Goal: Information Seeking & Learning: Compare options

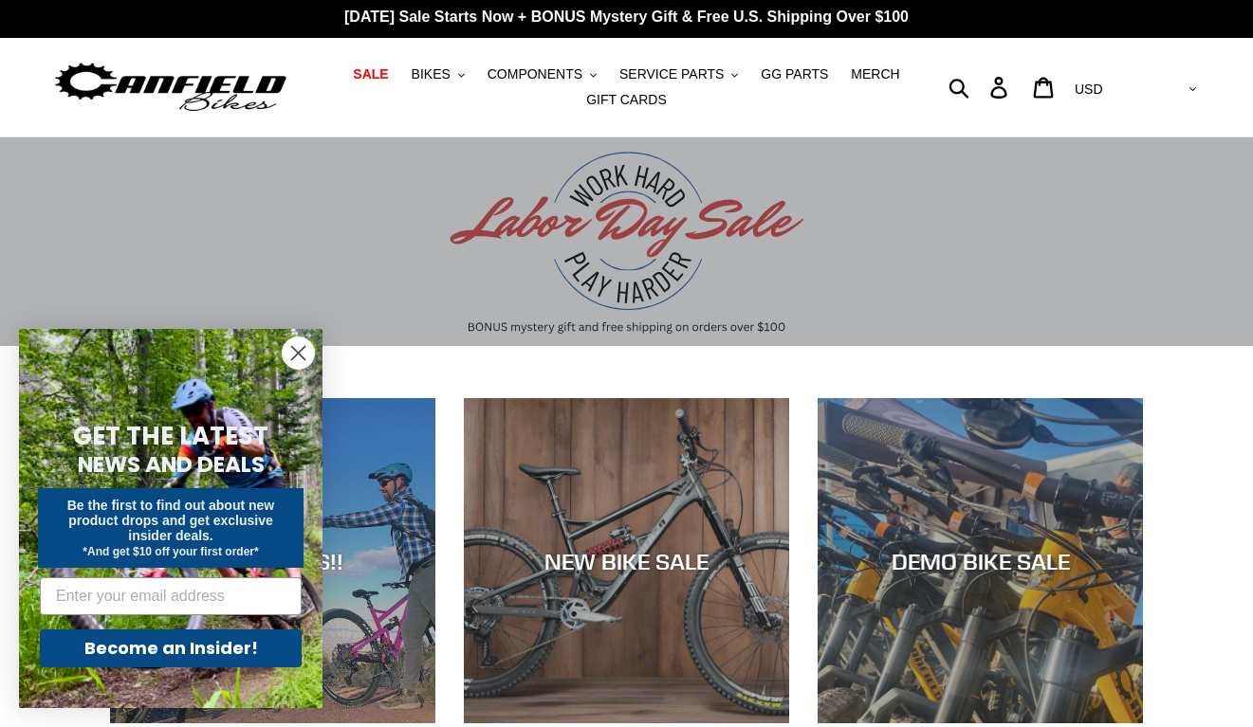
click at [222, 96] on img at bounding box center [170, 88] width 237 height 60
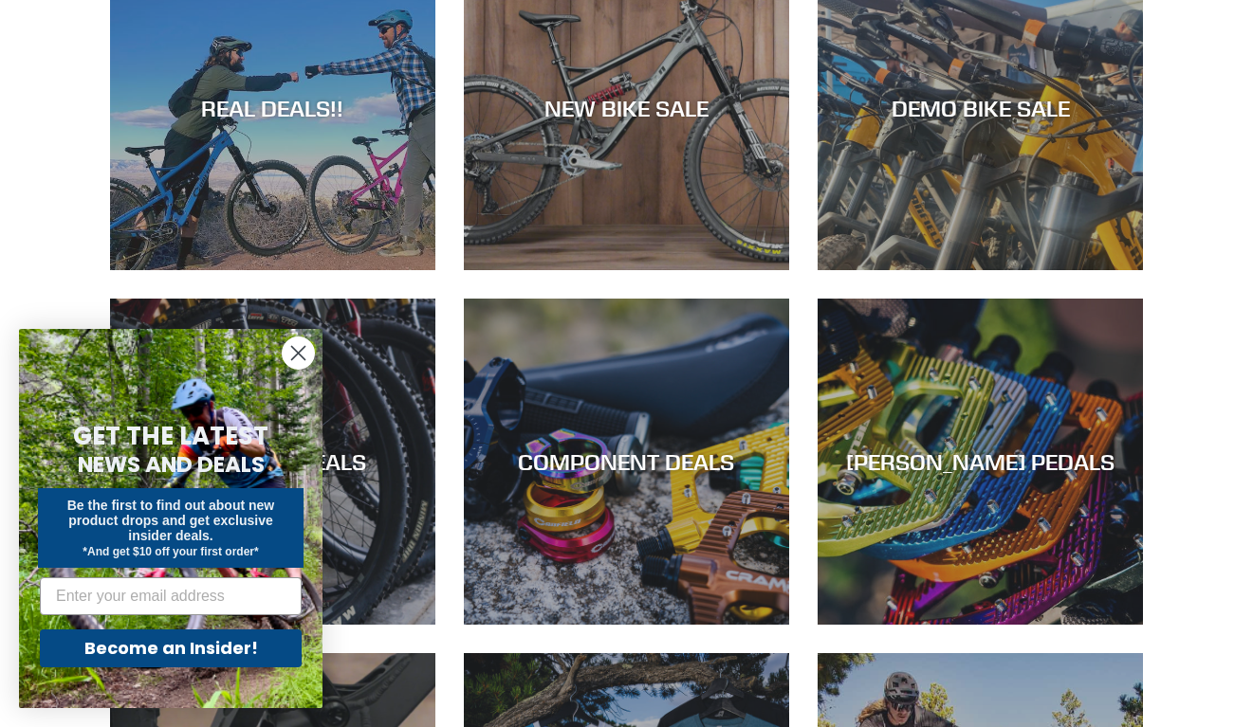
scroll to position [687, 0]
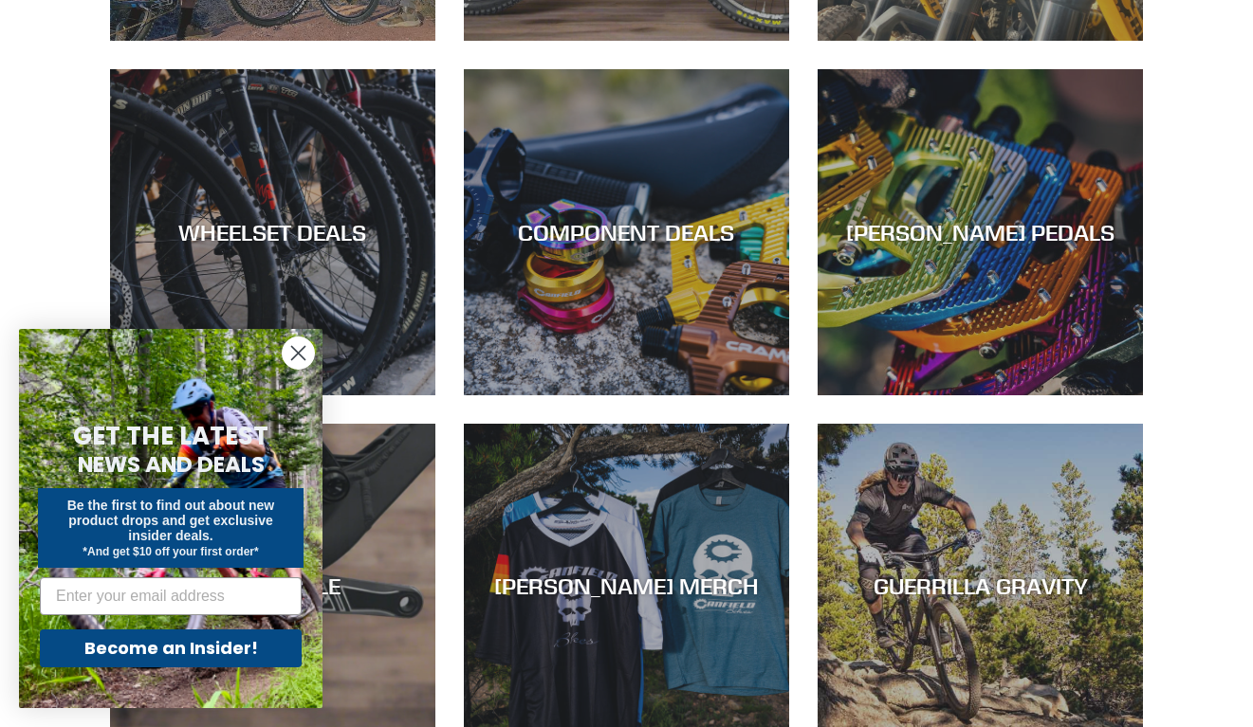
click at [289, 339] on circle "Close dialog" at bounding box center [298, 353] width 31 height 31
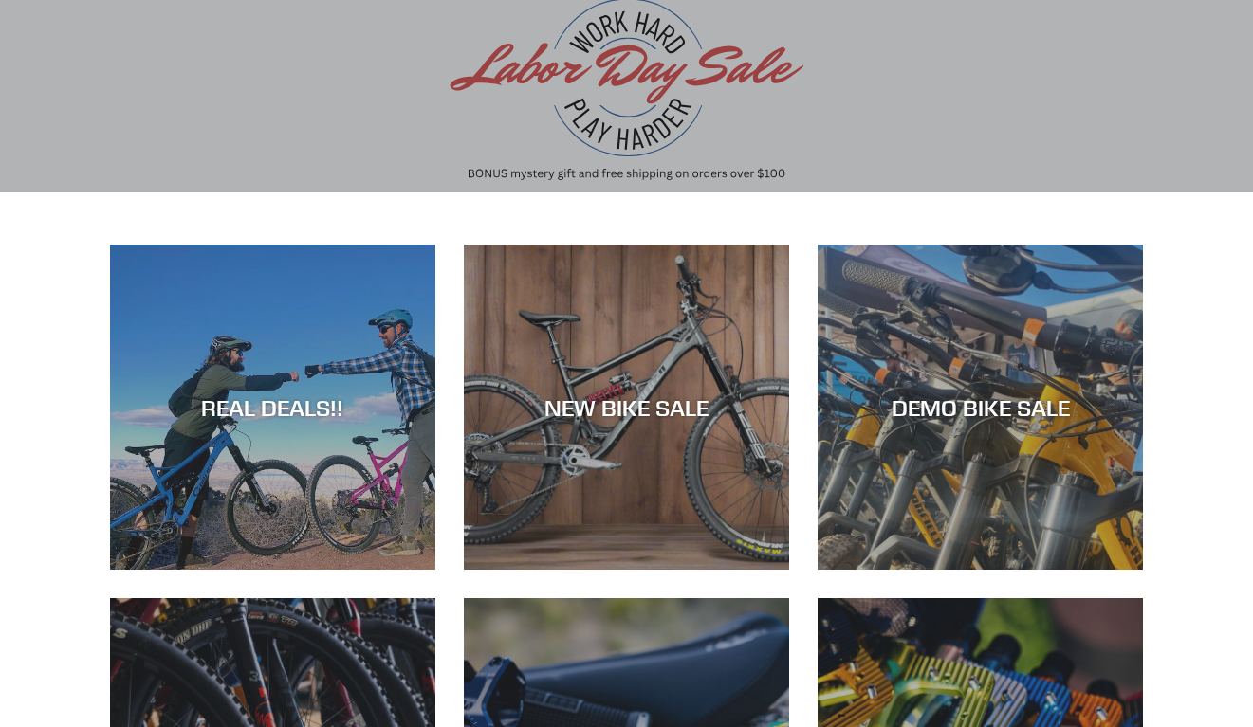
scroll to position [898, 0]
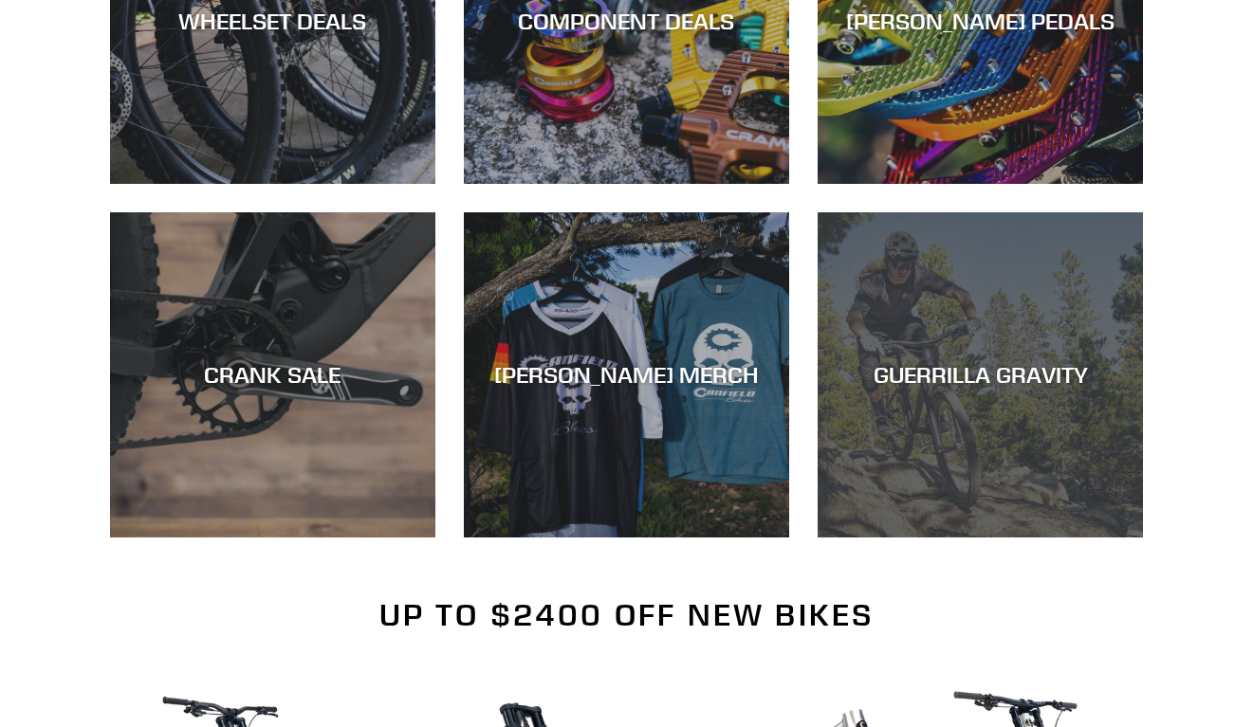
click at [1071, 538] on div "GUERRILLA GRAVITY" at bounding box center [979, 538] width 325 height 0
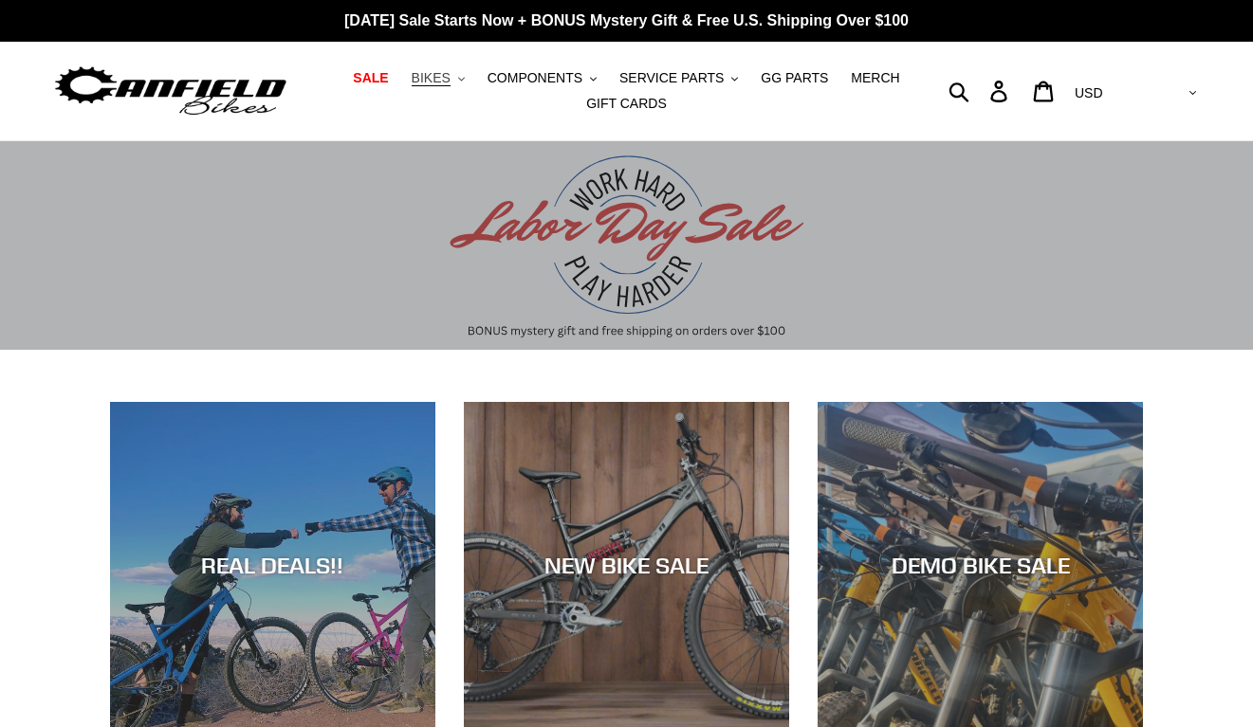
click at [469, 77] on button "BIKES .cls-1{fill:#231f20}" at bounding box center [438, 78] width 72 height 26
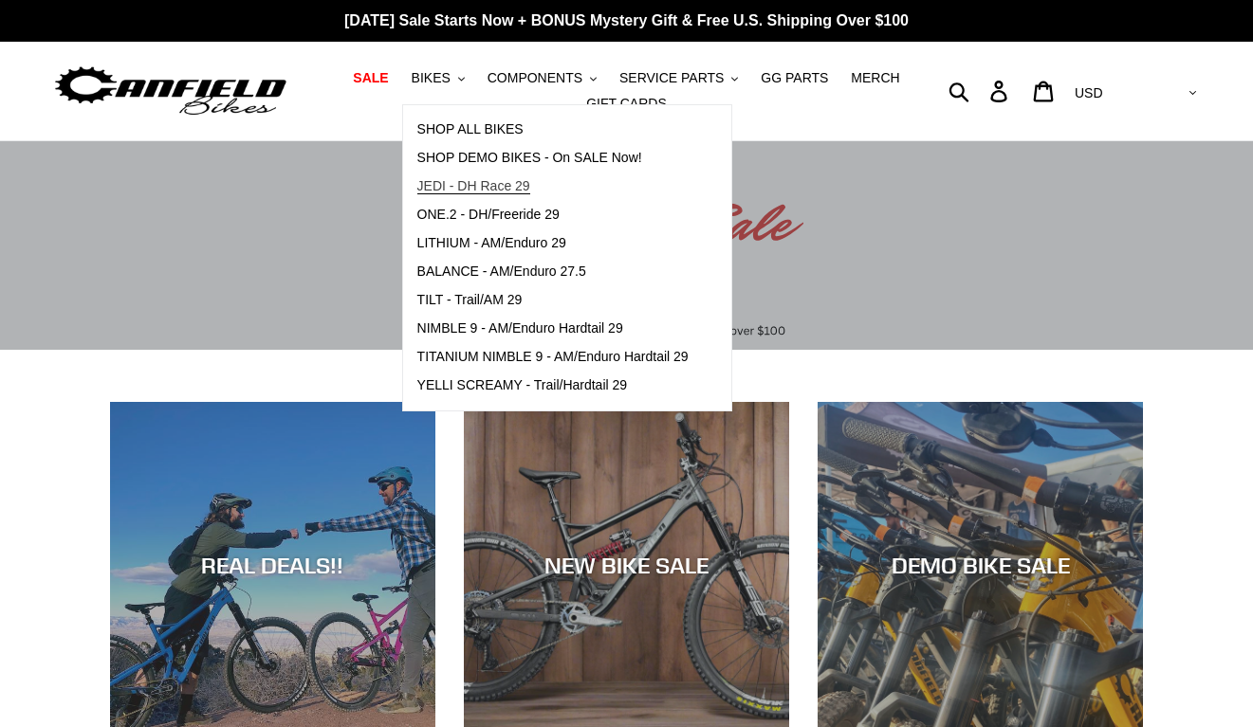
click at [470, 186] on span "JEDI - DH Race 29" at bounding box center [473, 186] width 113 height 16
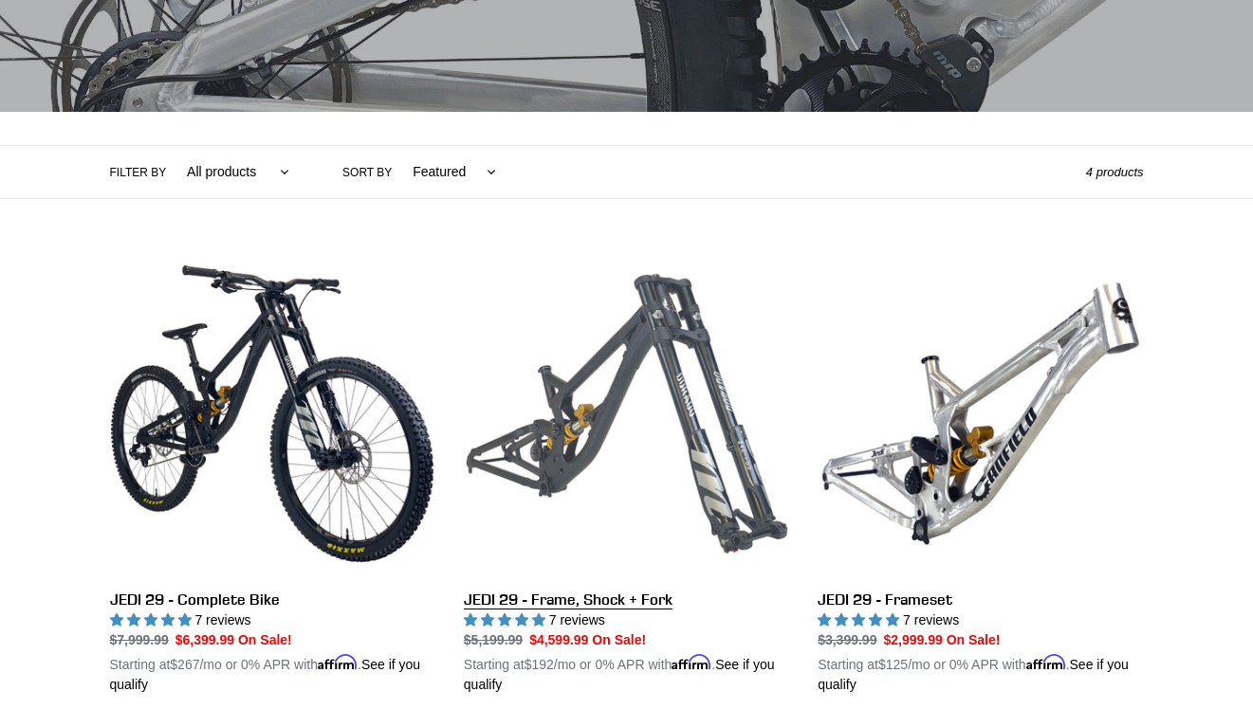
scroll to position [401, 0]
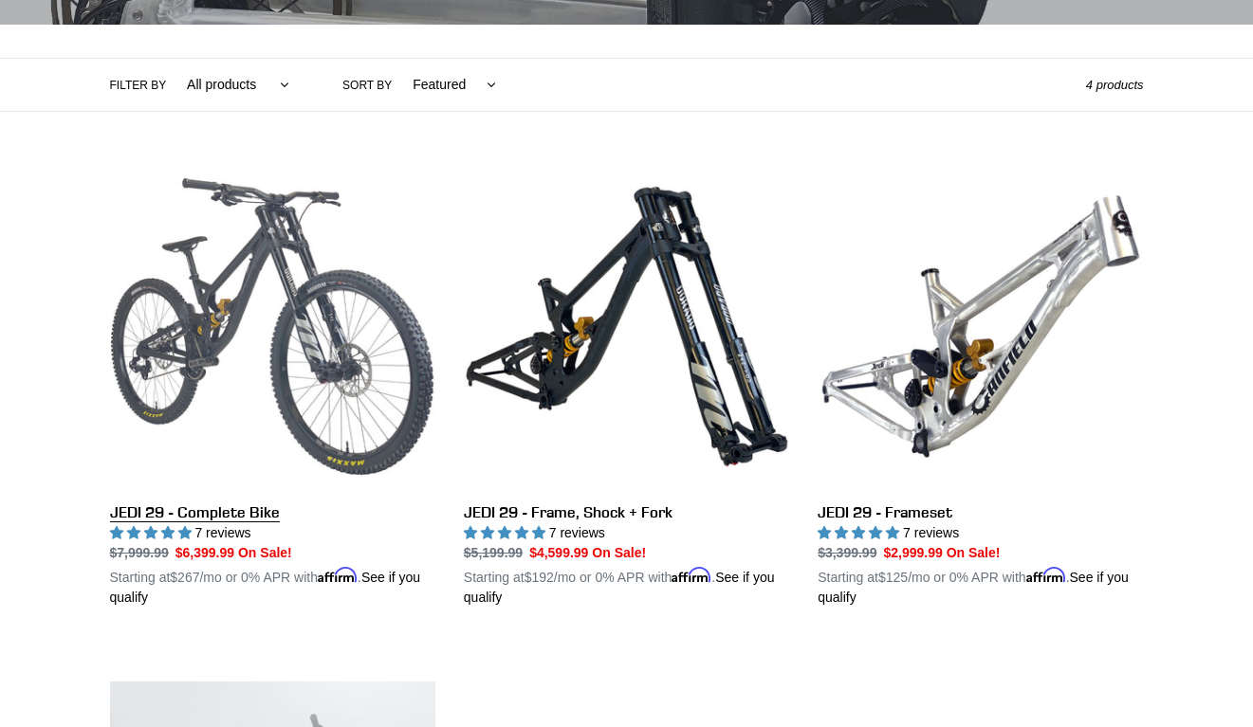
click at [290, 252] on link "JEDI 29 - Complete Bike" at bounding box center [272, 386] width 325 height 444
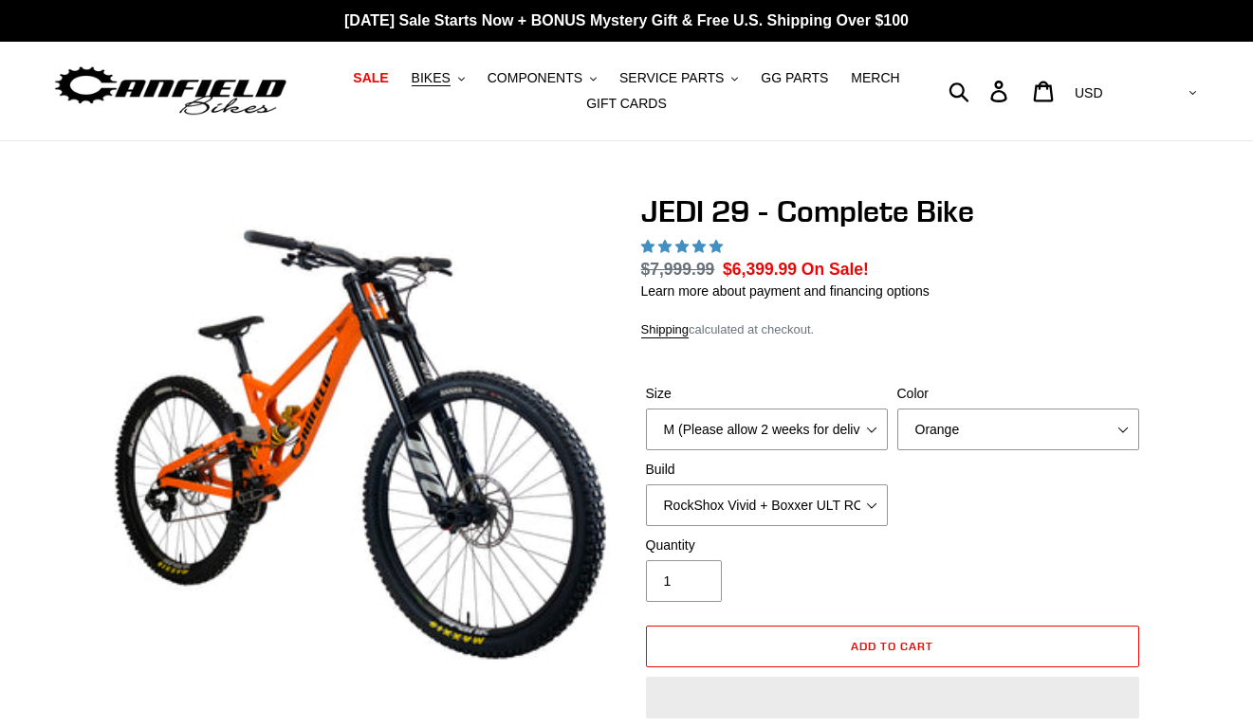
select select "highest-rating"
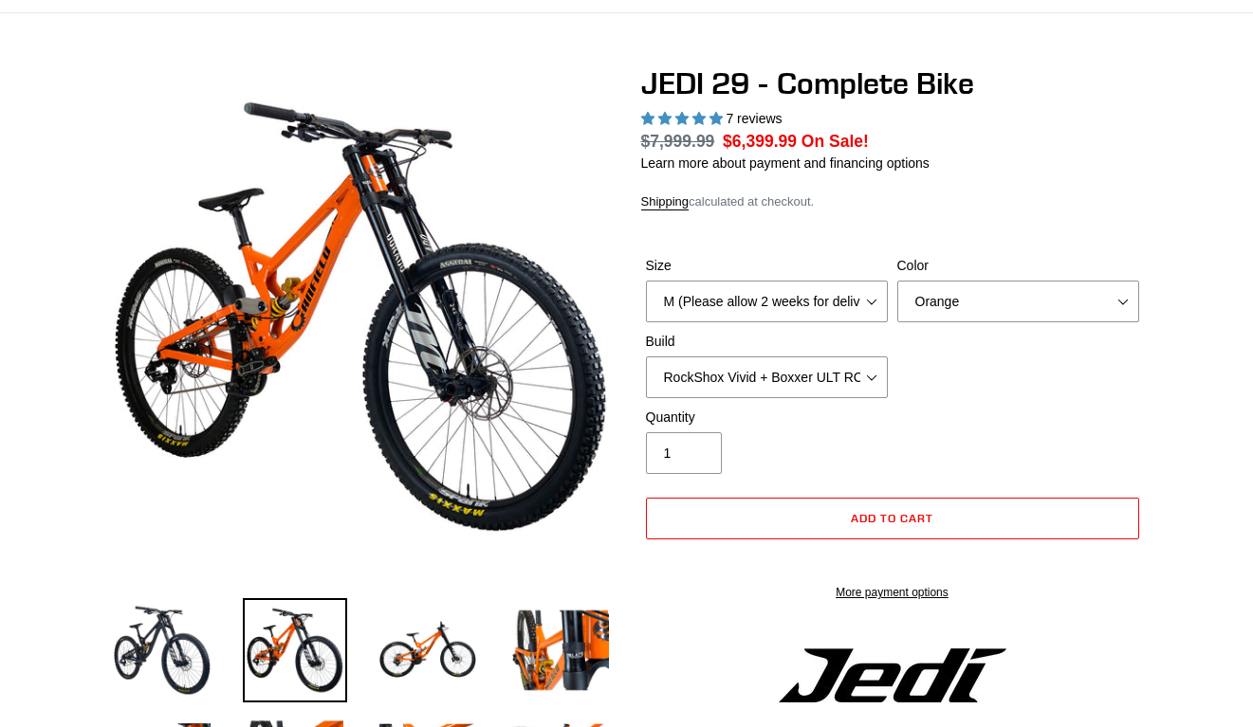
scroll to position [143, 0]
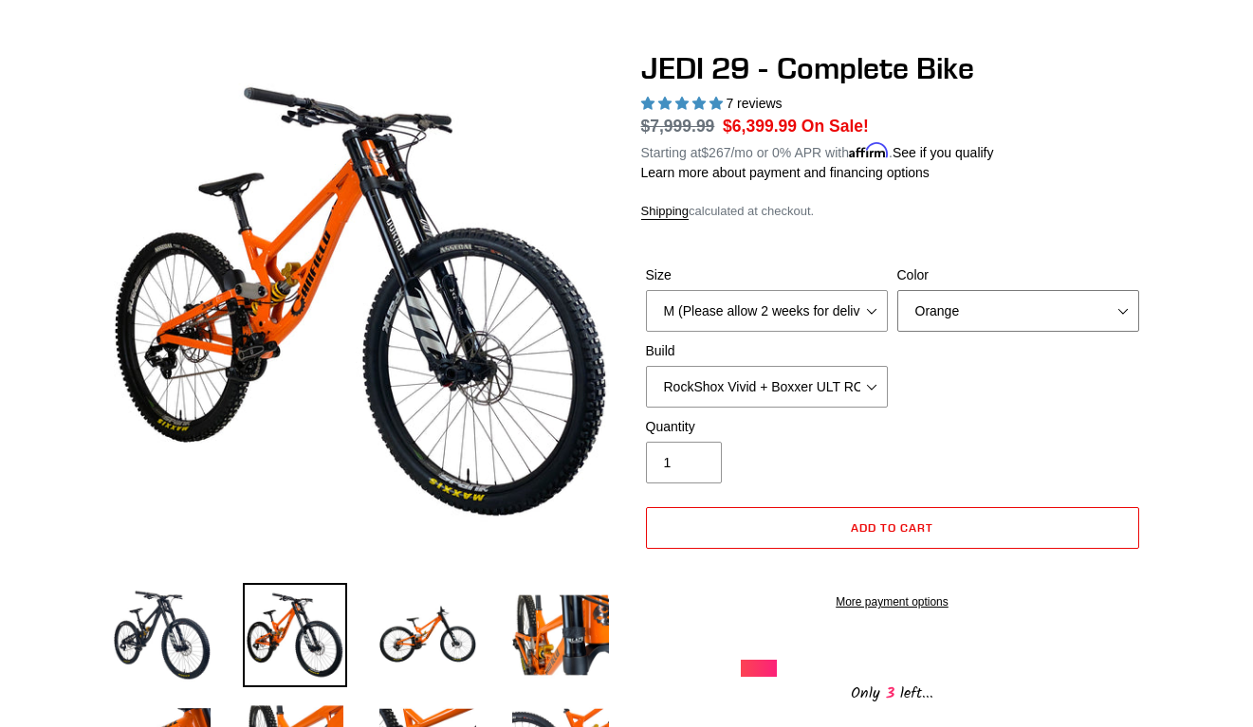
click at [965, 317] on select "Orange Stealth Black Raw" at bounding box center [1018, 311] width 242 height 42
click at [897, 290] on select "Orange Stealth Black Raw" at bounding box center [1018, 311] width 242 height 42
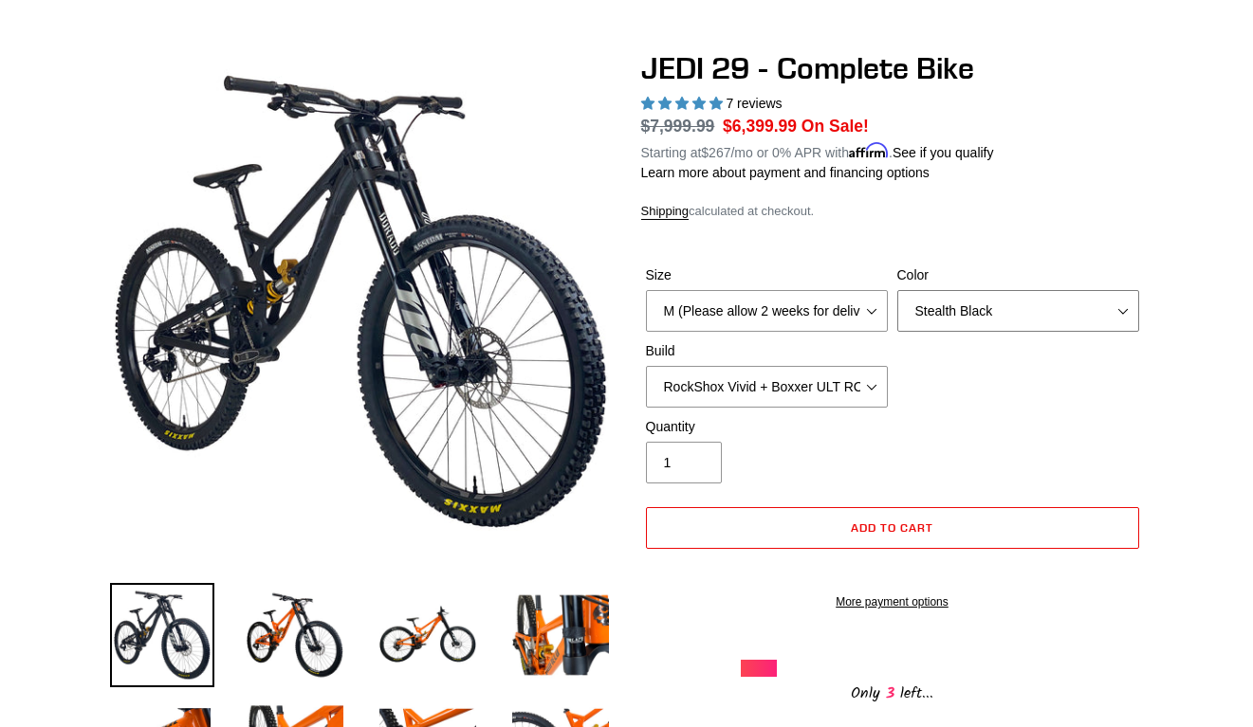
click at [968, 307] on select "Orange Stealth Black Raw" at bounding box center [1018, 311] width 242 height 42
select select "Raw"
click at [897, 290] on select "Orange Stealth Black Raw" at bounding box center [1018, 311] width 242 height 42
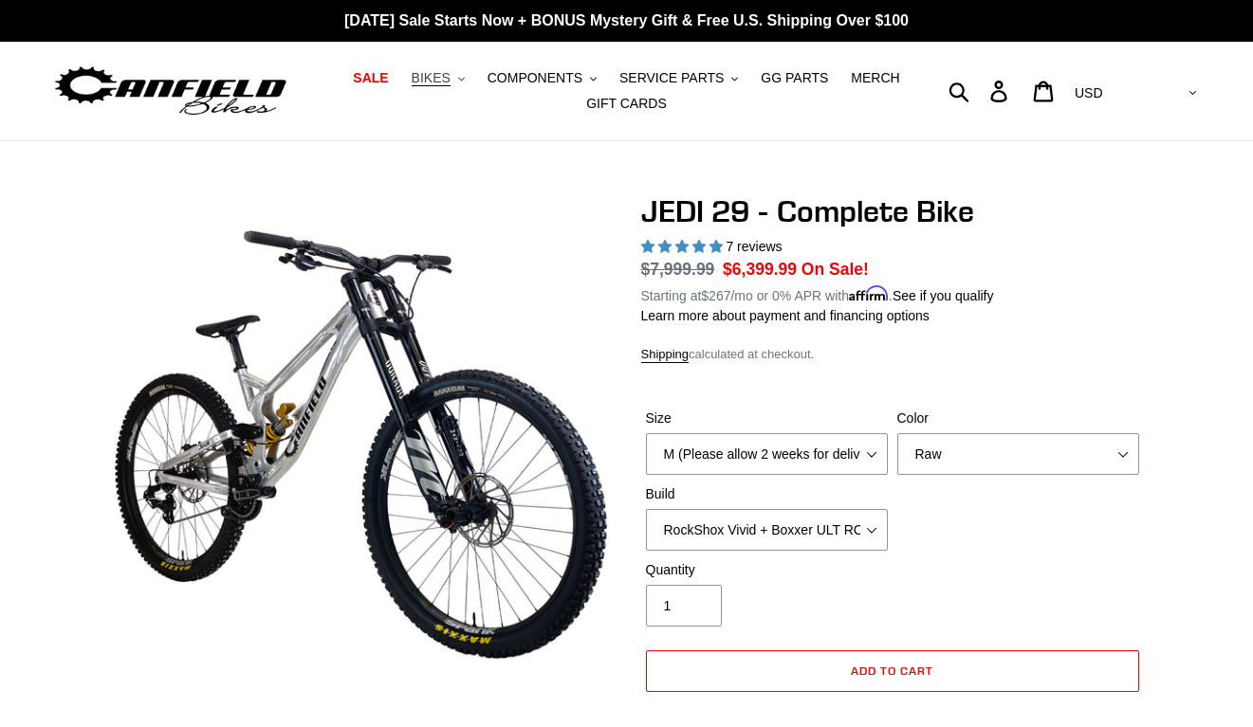
click at [461, 84] on button "BIKES .cls-1{fill:#231f20}" at bounding box center [438, 78] width 72 height 26
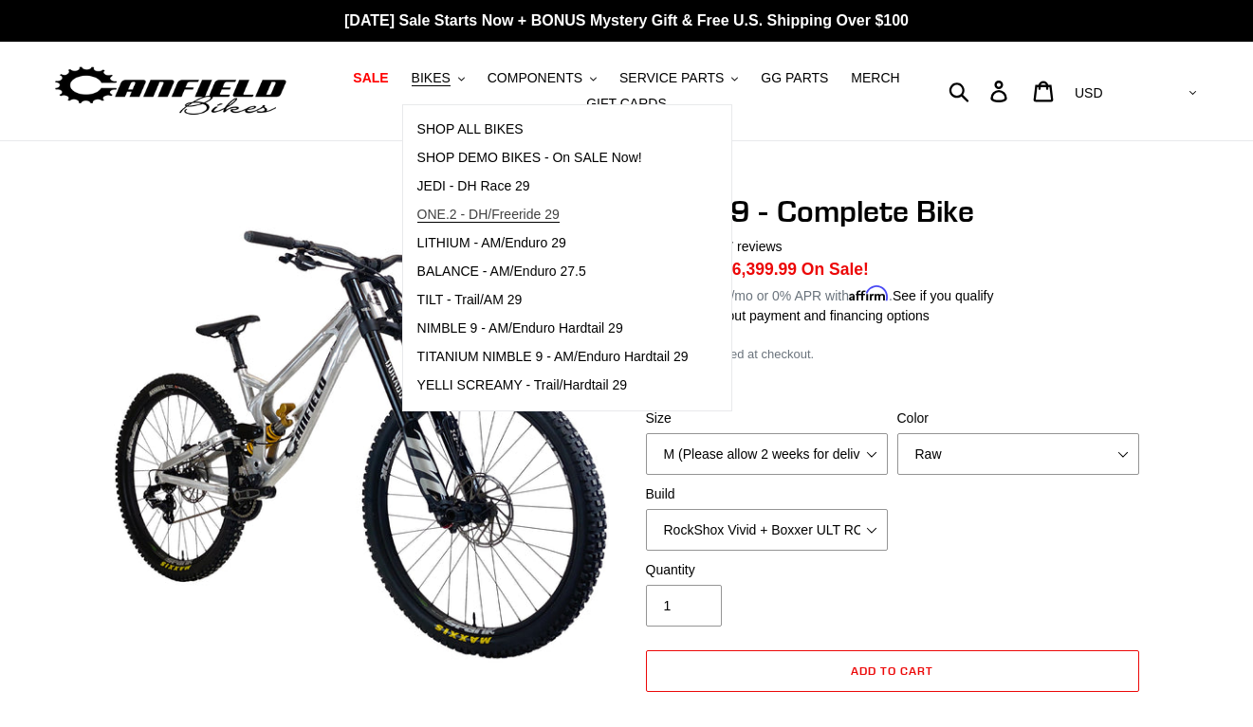
click at [464, 221] on span "ONE.2 - DH/Freeride 29" at bounding box center [488, 215] width 142 height 16
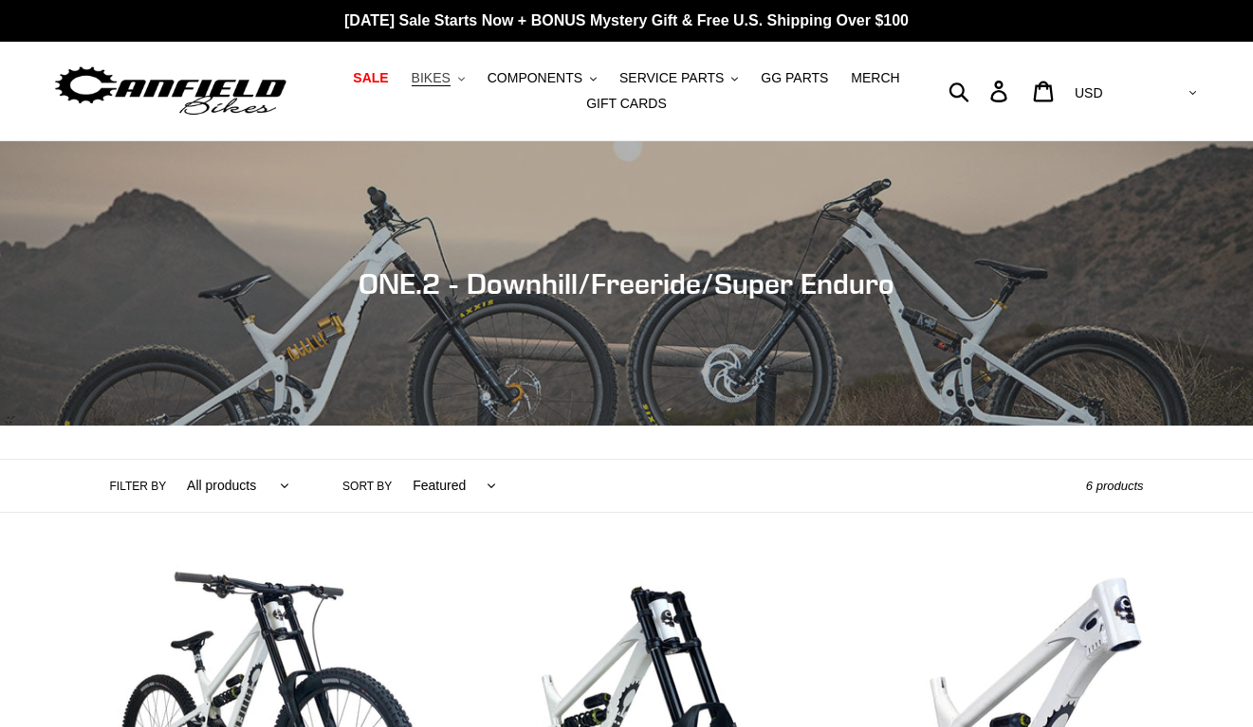
click at [448, 81] on span "BIKES" at bounding box center [431, 78] width 39 height 16
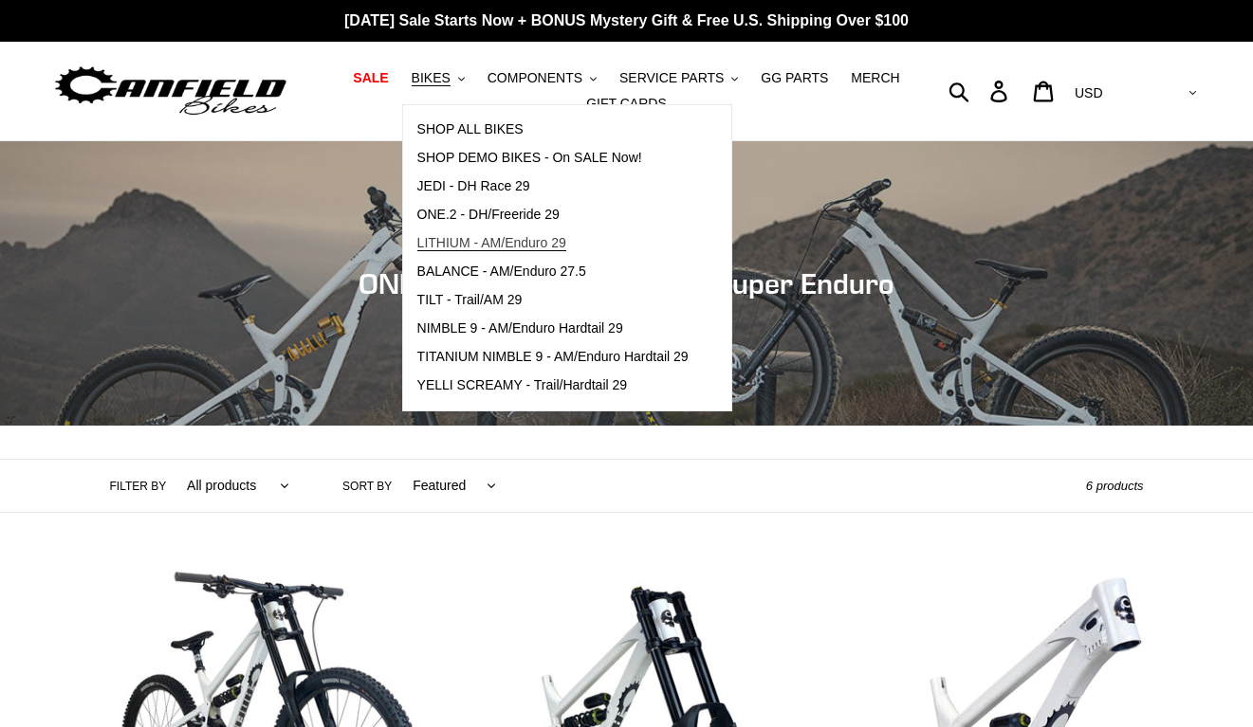
click at [472, 247] on span "LITHIUM - AM/Enduro 29" at bounding box center [491, 243] width 149 height 16
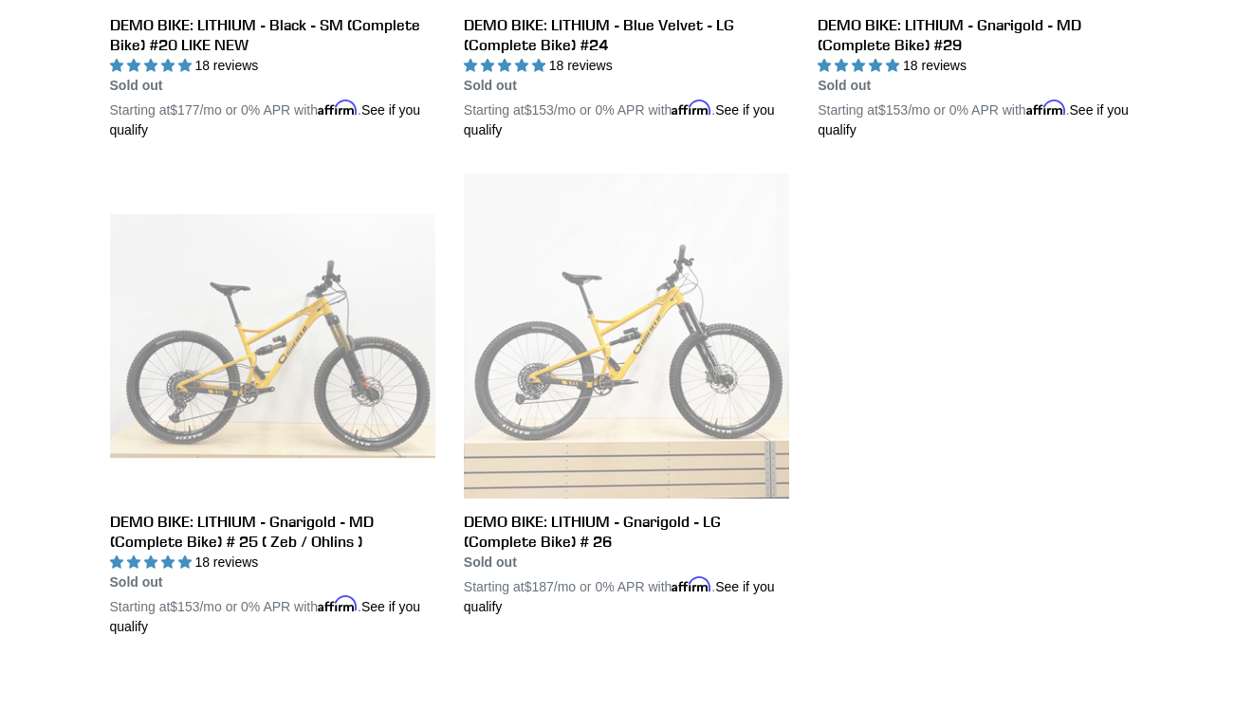
scroll to position [482, 0]
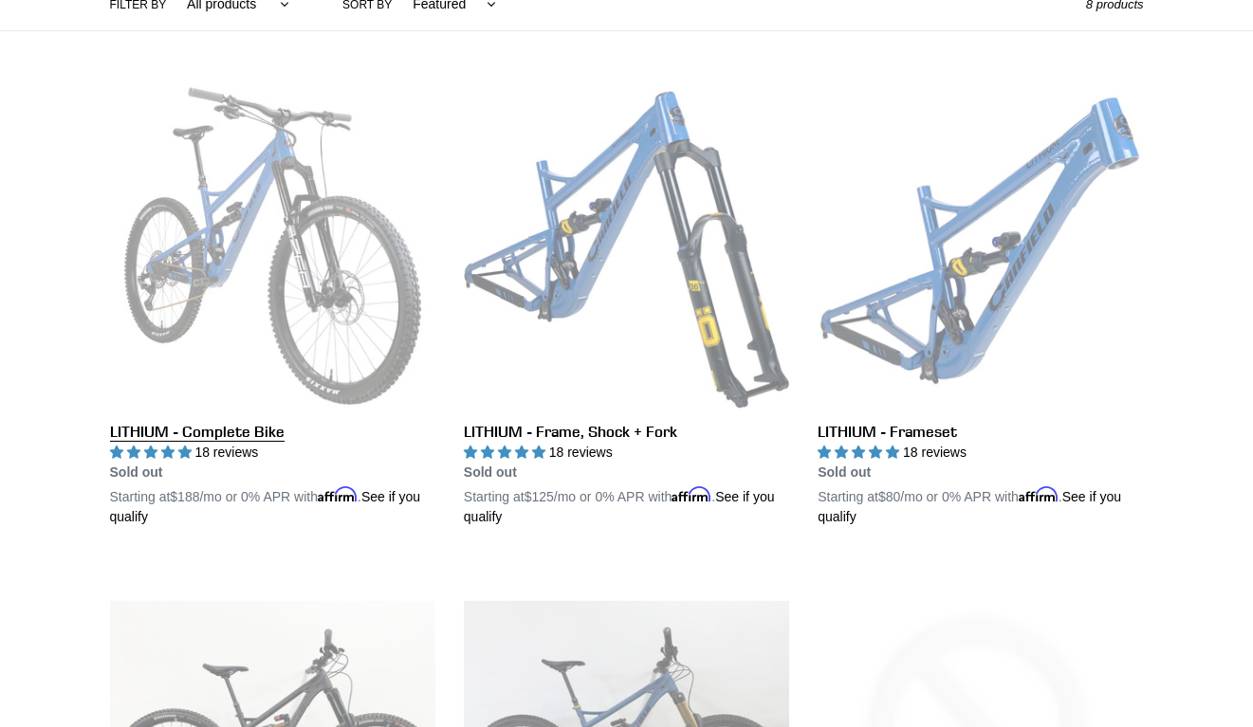
click at [313, 202] on link "LITHIUM - Complete Bike" at bounding box center [272, 305] width 325 height 444
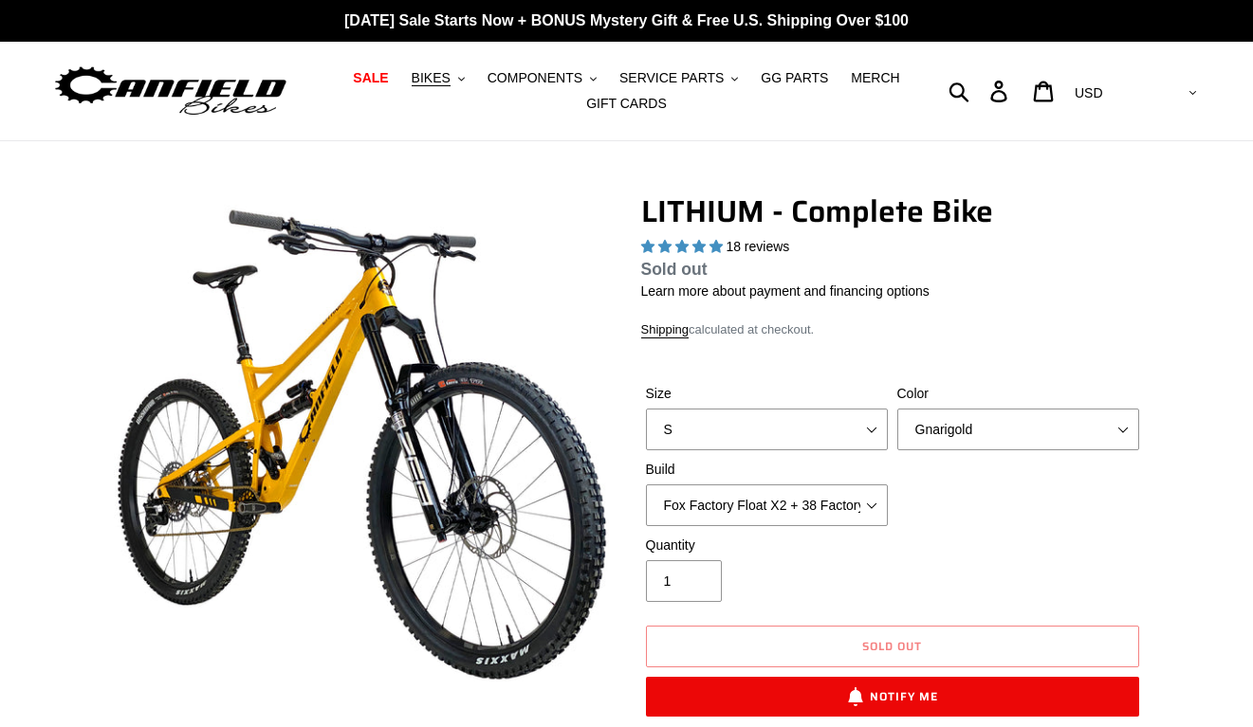
select select "highest-rating"
click at [969, 438] on select "Gnarigold Blue Velvet Stealth Black" at bounding box center [1018, 430] width 242 height 42
click at [897, 432] on select "Gnarigold Blue Velvet Stealth Black" at bounding box center [1018, 430] width 242 height 42
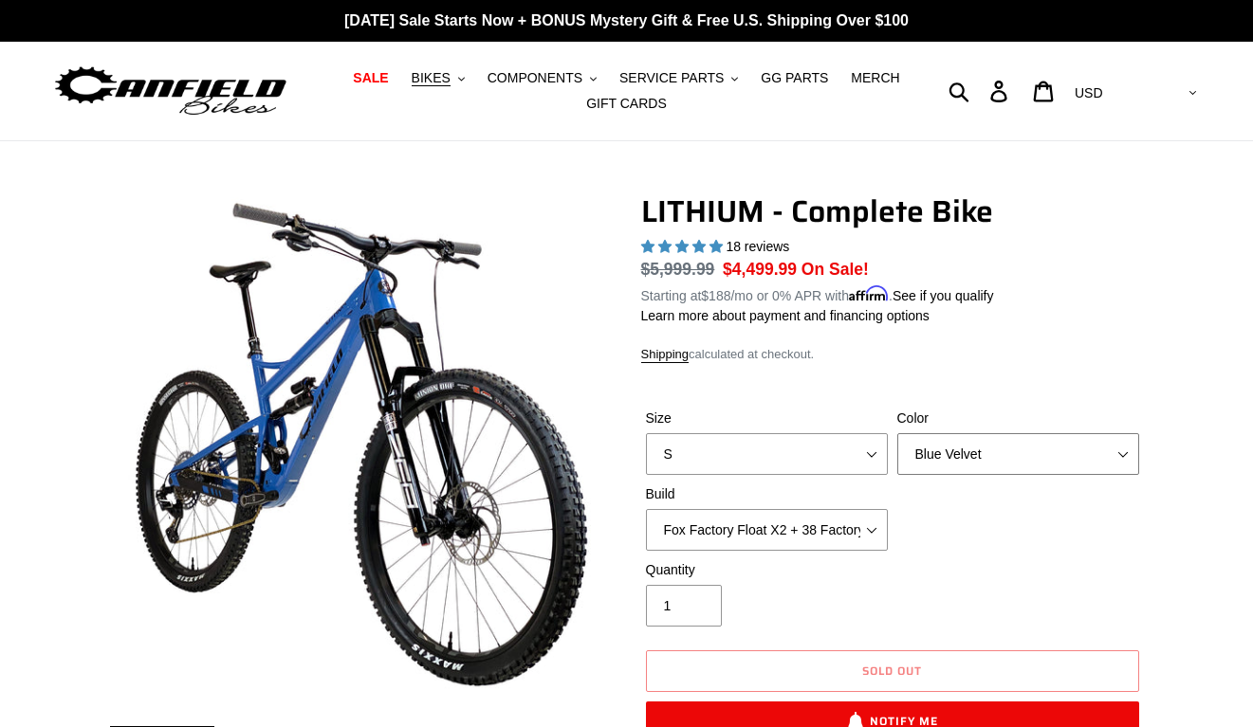
click at [976, 445] on select "Gnarigold Blue Velvet Stealth Black" at bounding box center [1018, 454] width 242 height 42
select select "Stealth Black"
click at [897, 433] on select "Gnarigold Blue Velvet Stealth Black" at bounding box center [1018, 454] width 242 height 42
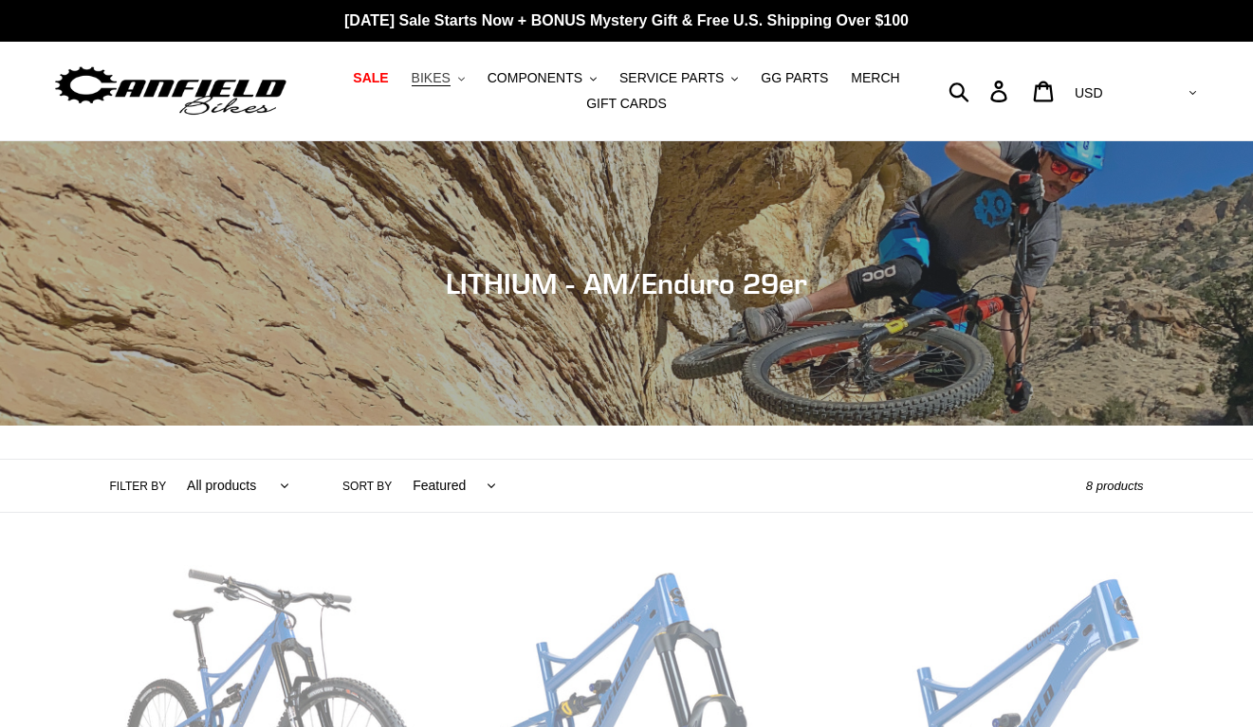
click at [434, 87] on button "BIKES .cls-1{fill:#231f20}" at bounding box center [438, 78] width 72 height 26
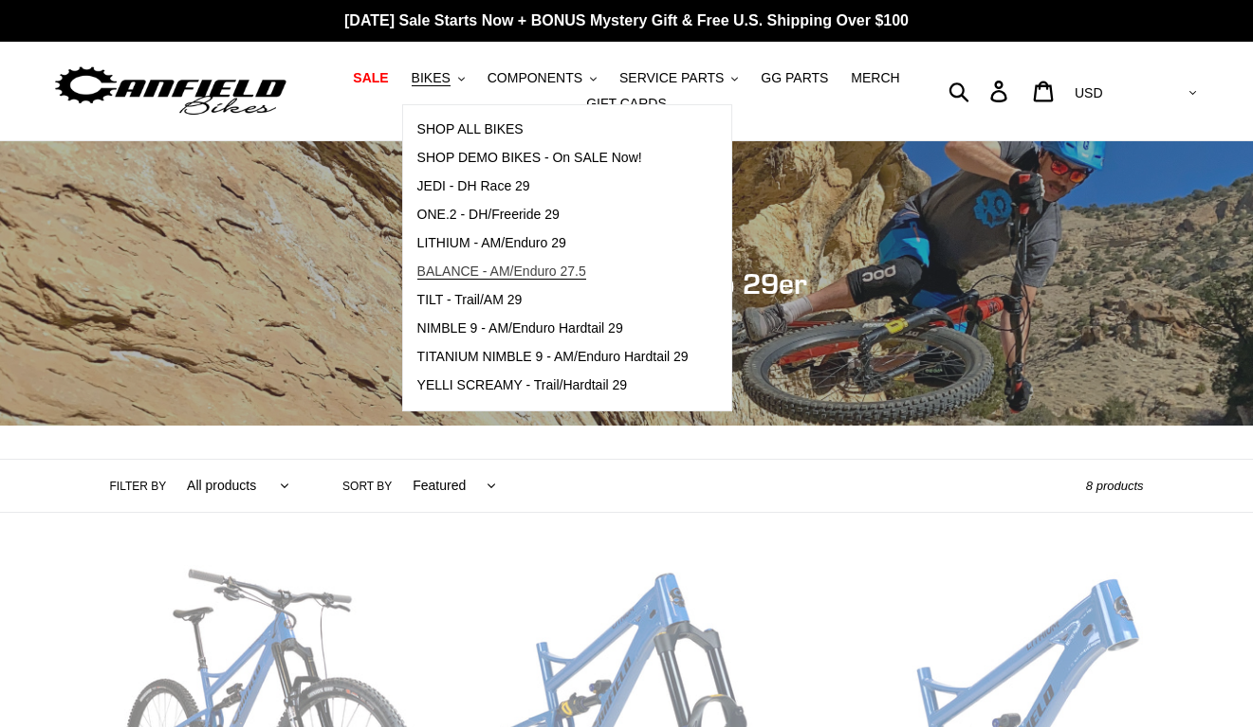
click at [506, 272] on span "BALANCE - AM/Enduro 27.5" at bounding box center [501, 272] width 169 height 16
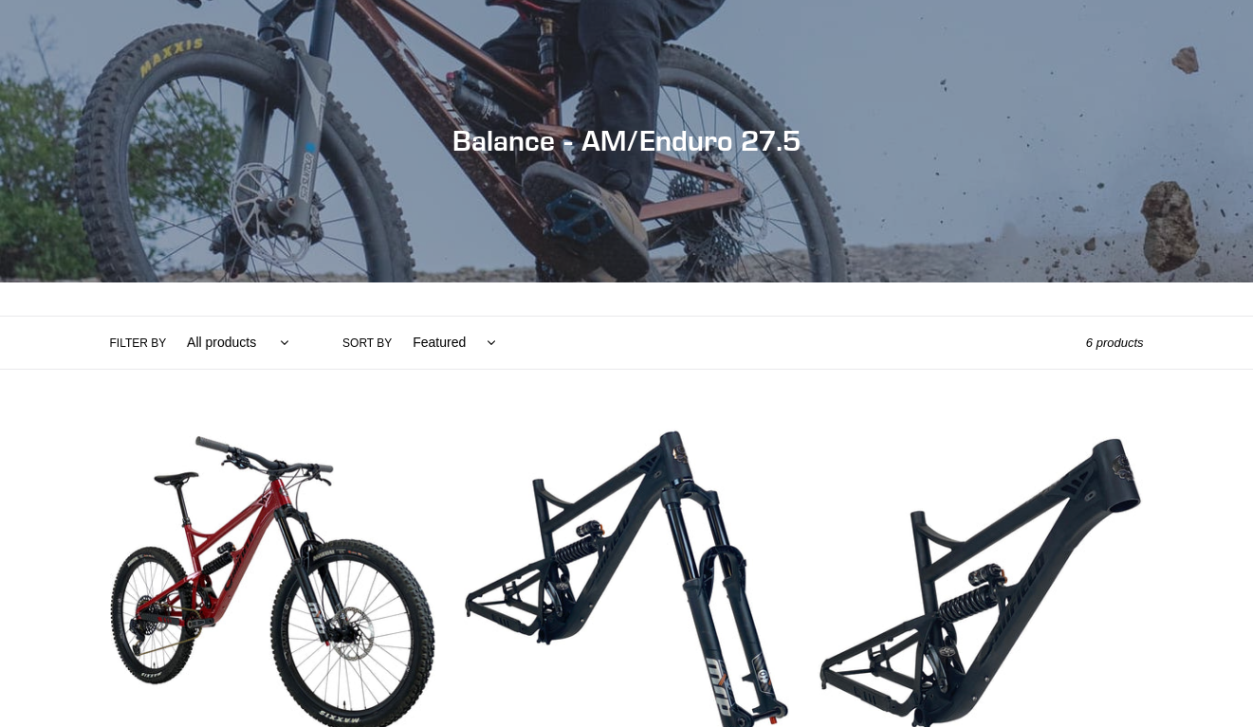
scroll to position [576, 0]
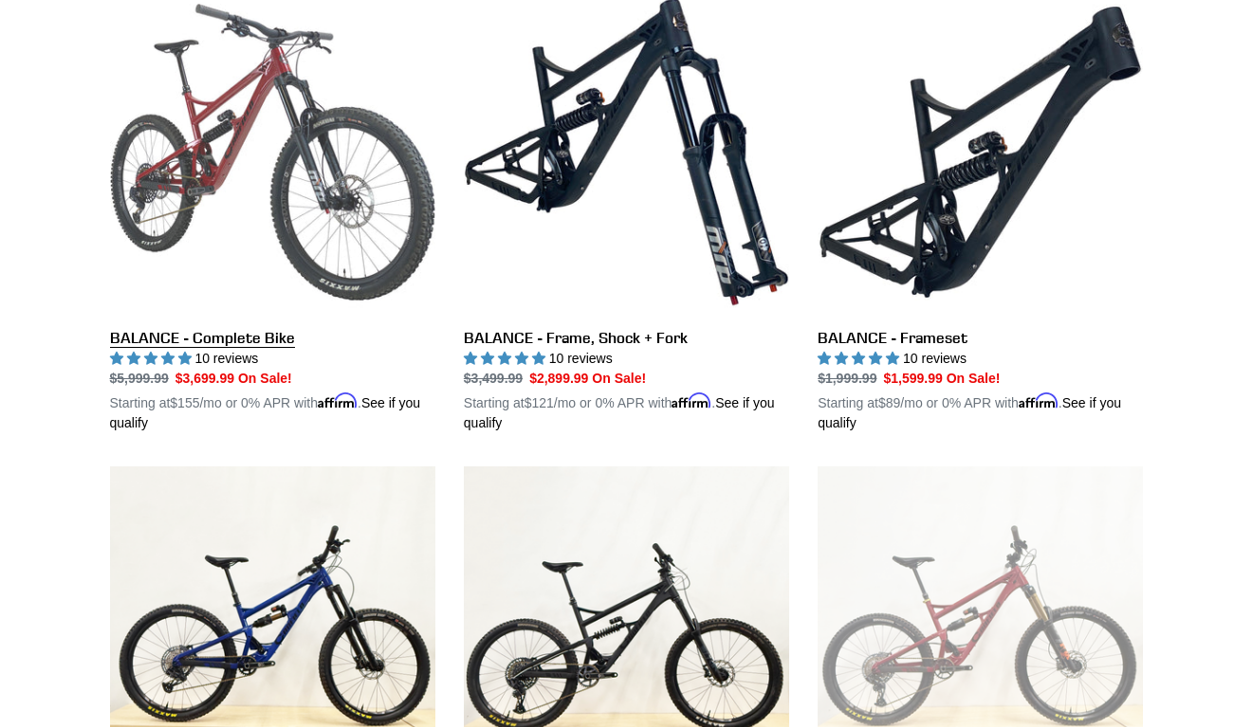
click at [347, 266] on link "BALANCE - Complete Bike" at bounding box center [272, 212] width 325 height 444
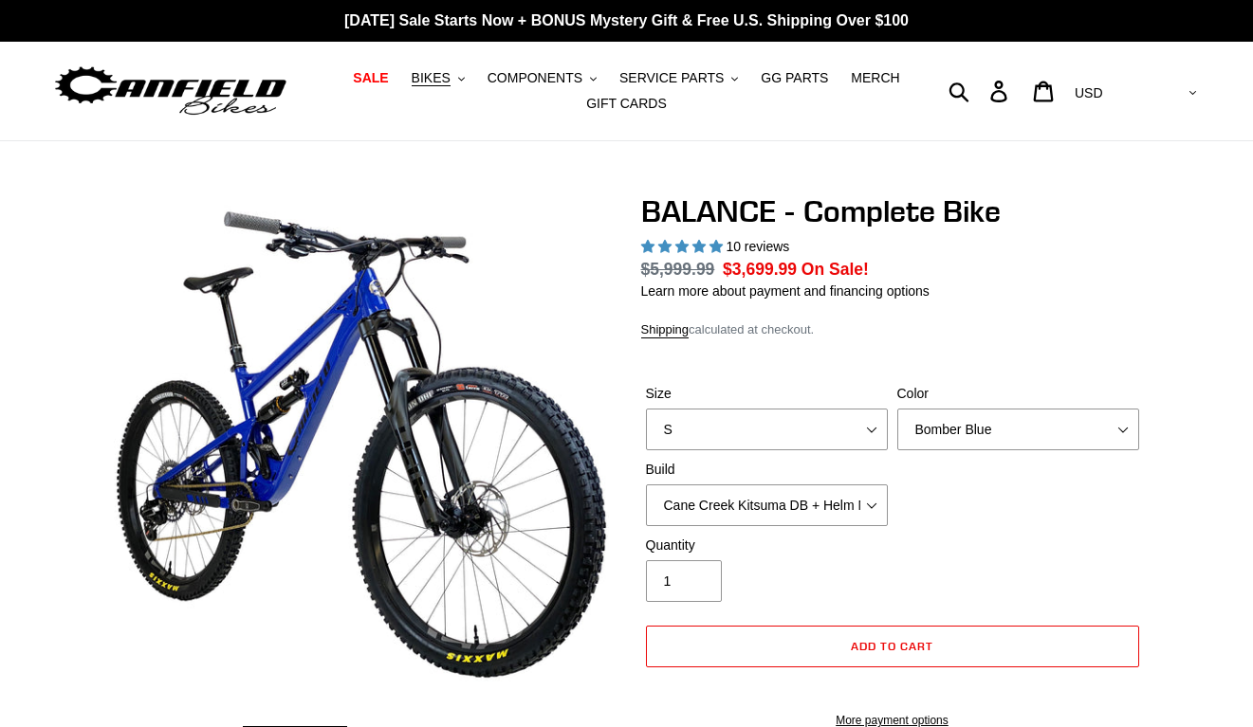
select select "highest-rating"
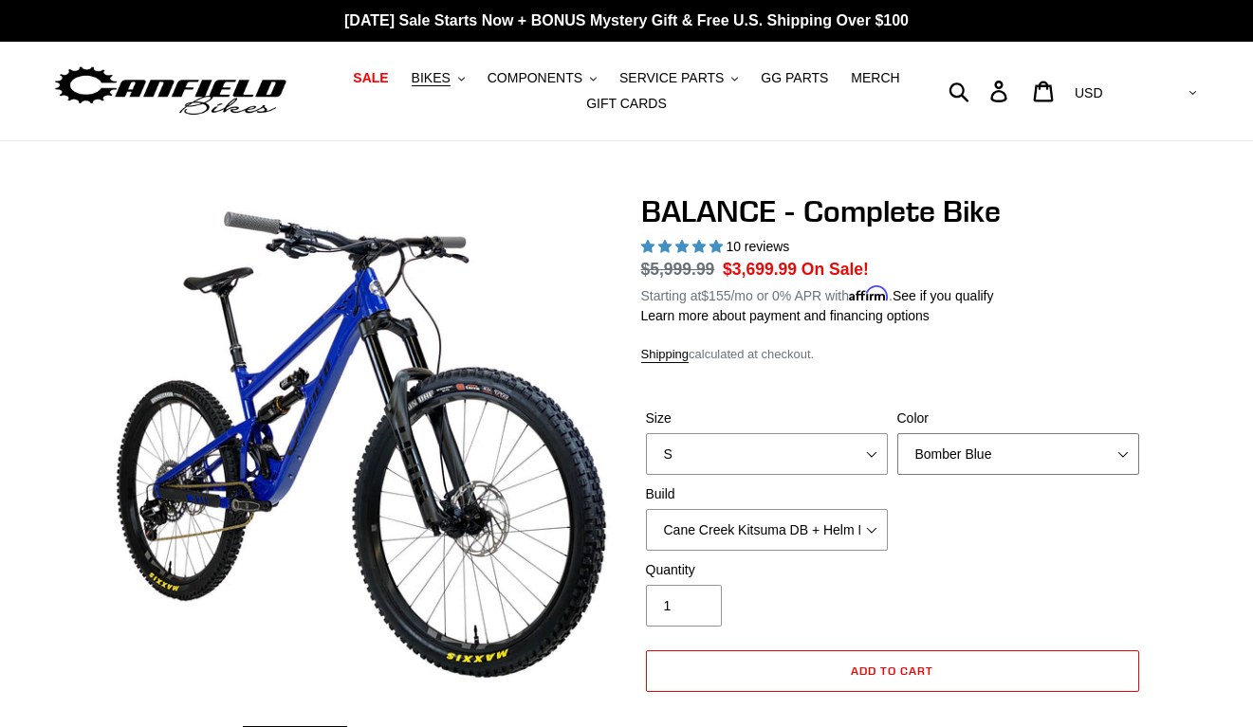
click at [951, 442] on select "Bomber Blue Goat's Blood Stealth Black" at bounding box center [1018, 454] width 242 height 42
click at [897, 433] on select "Bomber Blue Goat's Blood Stealth Black" at bounding box center [1018, 454] width 242 height 42
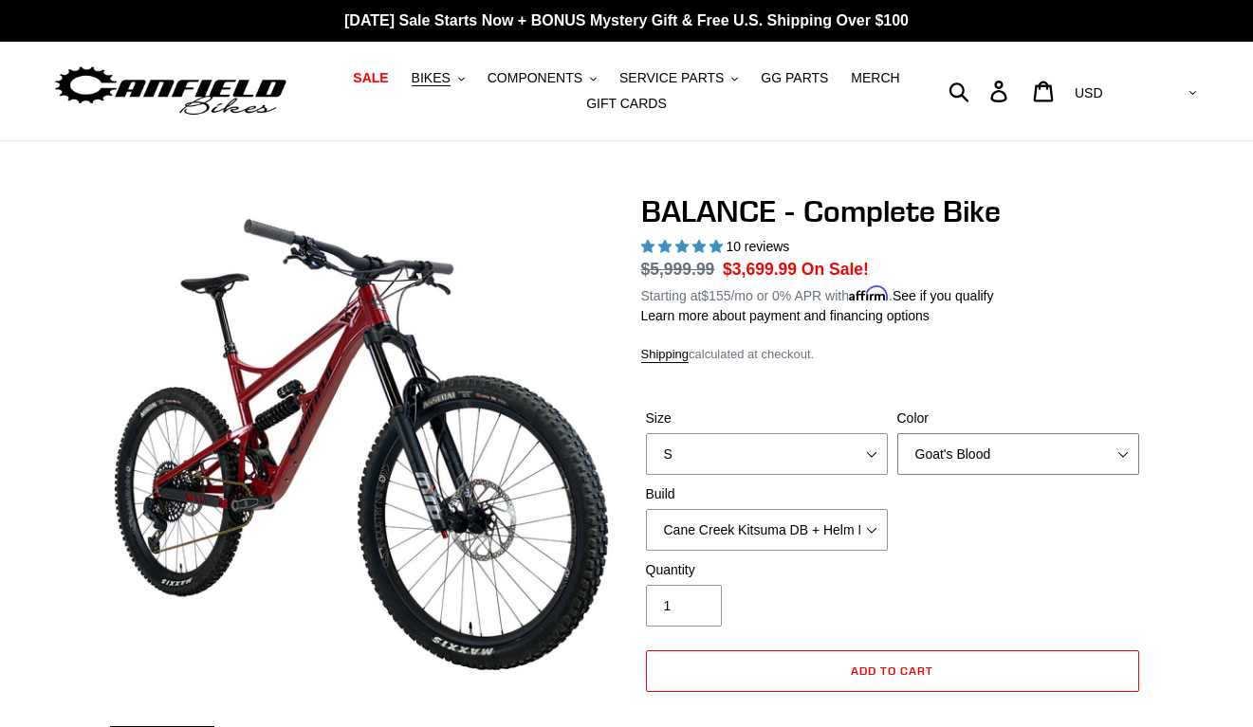
click at [1023, 456] on select "Bomber Blue Goat's Blood Stealth Black" at bounding box center [1018, 454] width 242 height 42
select select "Stealth Black"
click at [897, 433] on select "Bomber Blue Goat's Blood Stealth Black" at bounding box center [1018, 454] width 242 height 42
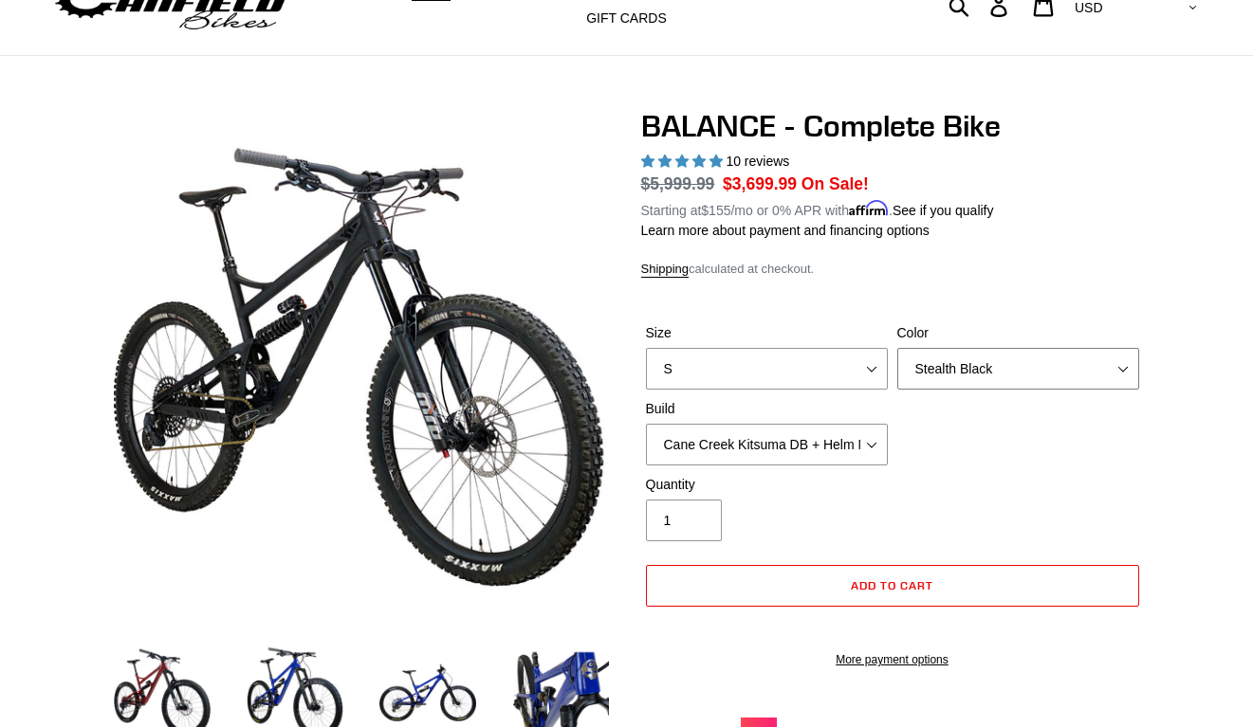
scroll to position [182, 0]
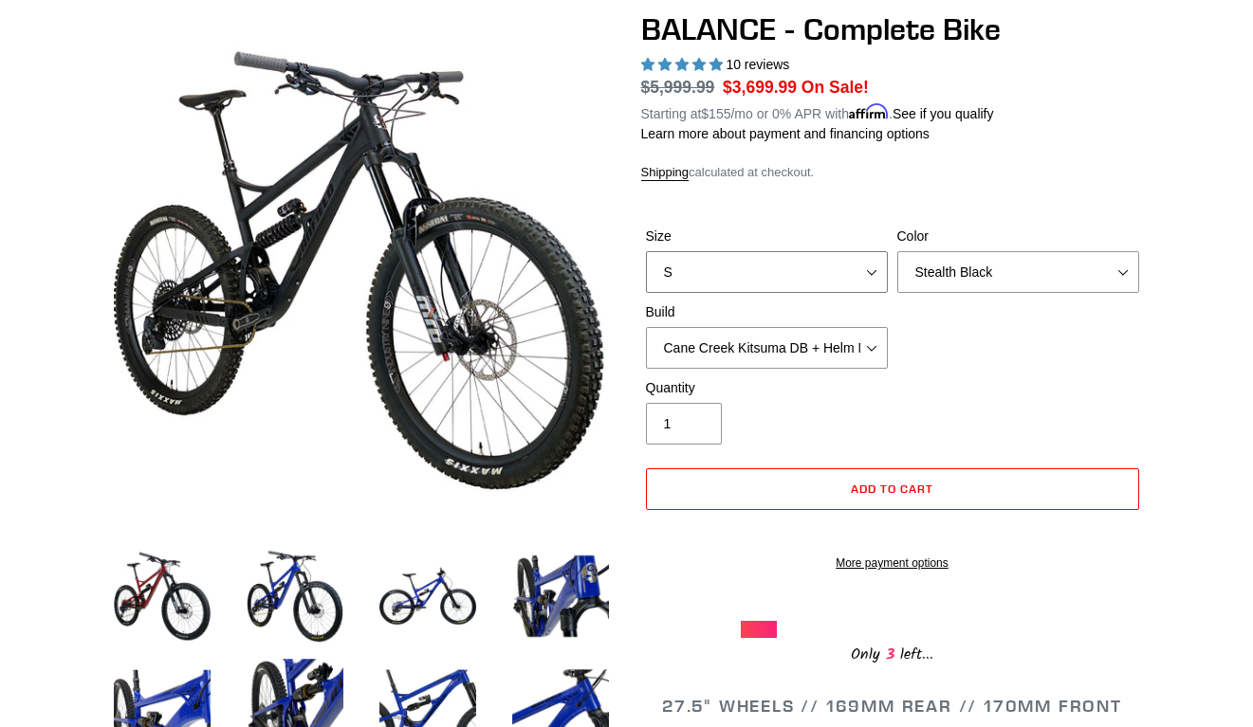
click at [728, 260] on select "S M L XL" at bounding box center [767, 272] width 242 height 42
select select "L"
click at [646, 251] on select "S M L XL" at bounding box center [767, 272] width 242 height 42
click at [857, 348] on select "Cane Creek Kitsuma DB + Helm MKII + SRAM GX Cane Creek Kitsuma DB + Helm MKII +…" at bounding box center [767, 348] width 242 height 42
select select "Cane Creek Kitsuma DB + Helm MKII + Shimano XT"
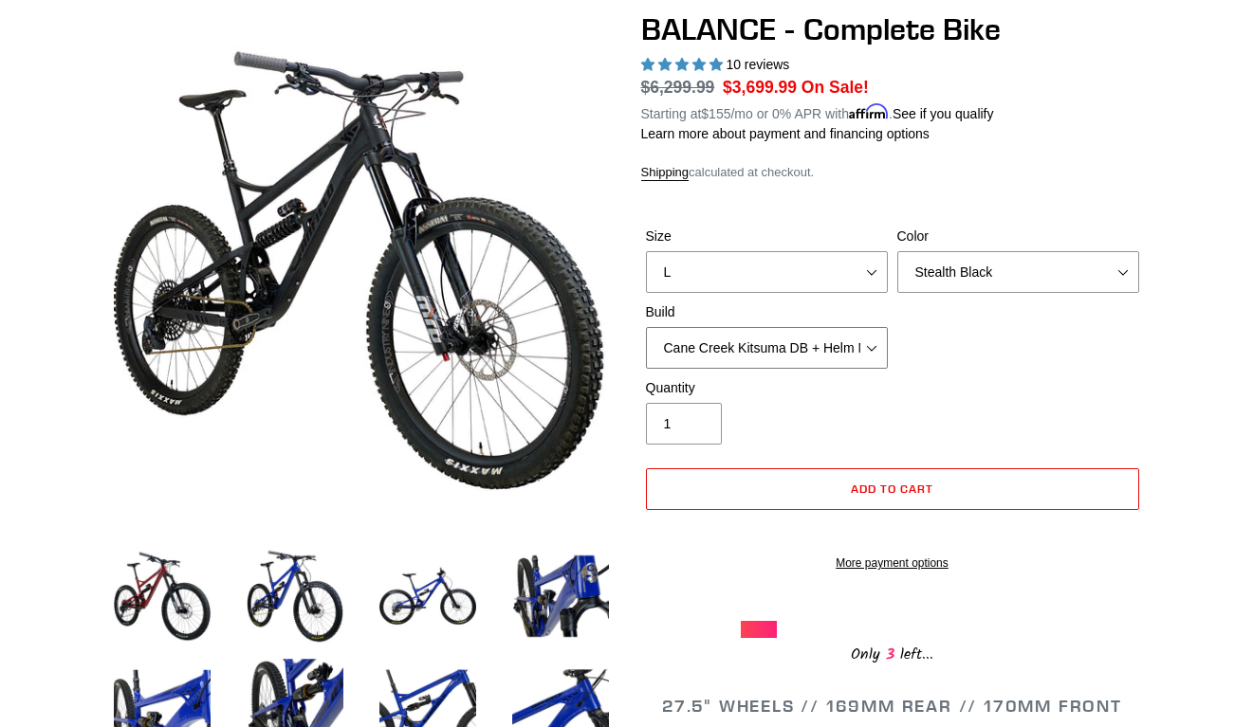
click at [646, 327] on select "Cane Creek Kitsuma DB + Helm MKII + SRAM GX Cane Creek Kitsuma DB + Helm MKII +…" at bounding box center [767, 348] width 242 height 42
click at [876, 353] on select "Cane Creek Kitsuma DB + Helm MKII + SRAM GX Cane Creek Kitsuma DB + Helm MKII +…" at bounding box center [767, 348] width 242 height 42
click at [646, 327] on select "Cane Creek Kitsuma DB + Helm MKII + SRAM GX Cane Creek Kitsuma DB + Helm MKII +…" at bounding box center [767, 348] width 242 height 42
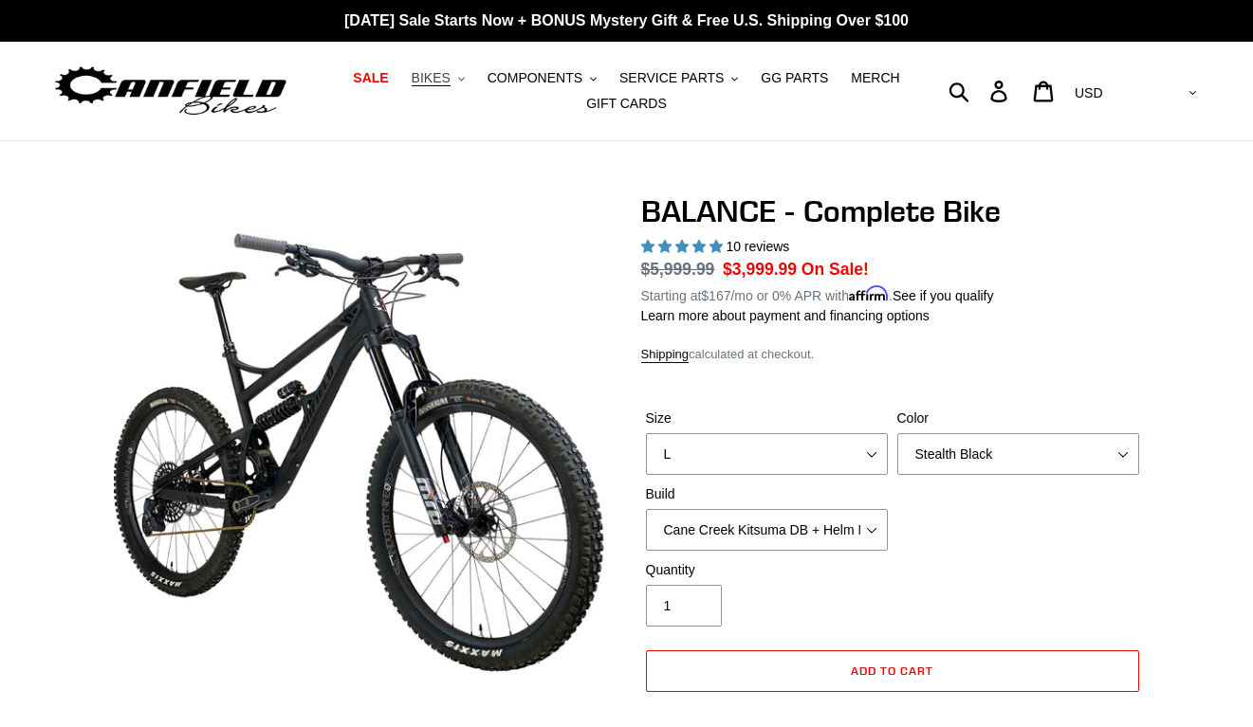
click at [465, 72] on button "BIKES .cls-1{fill:#231f20}" at bounding box center [438, 78] width 72 height 26
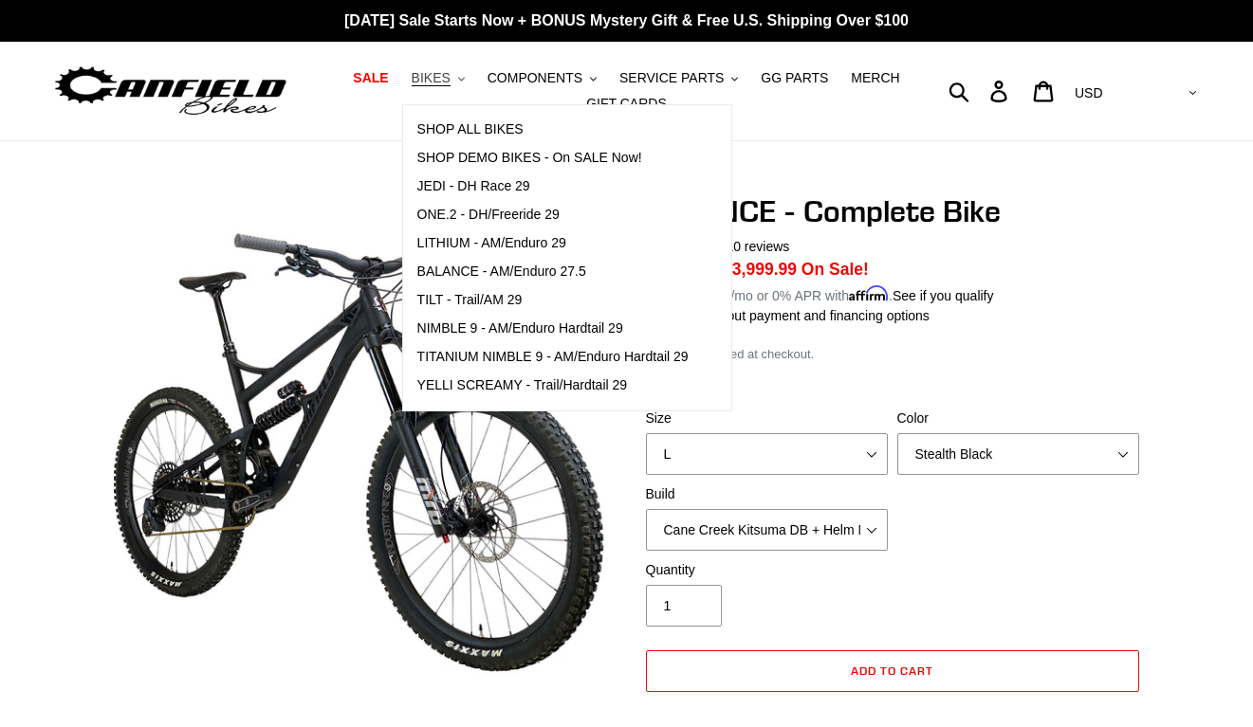
click at [465, 72] on button "BIKES .cls-1{fill:#231f20}" at bounding box center [438, 78] width 72 height 26
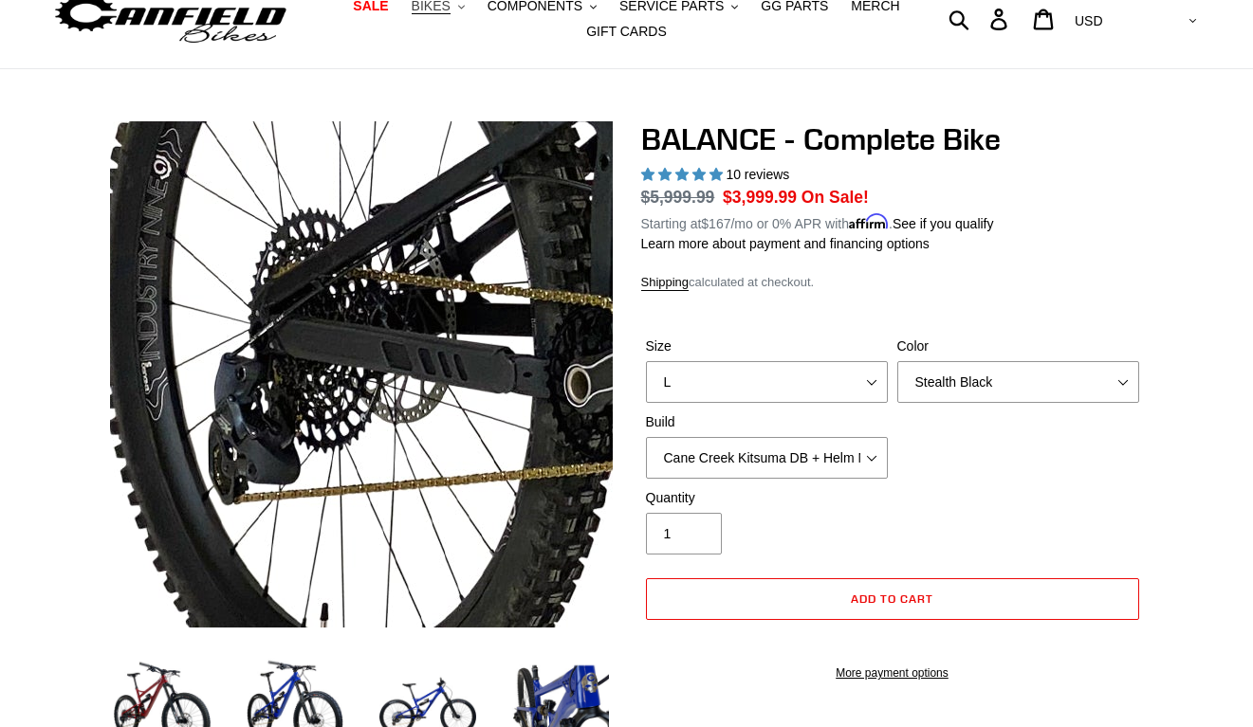
scroll to position [559, 0]
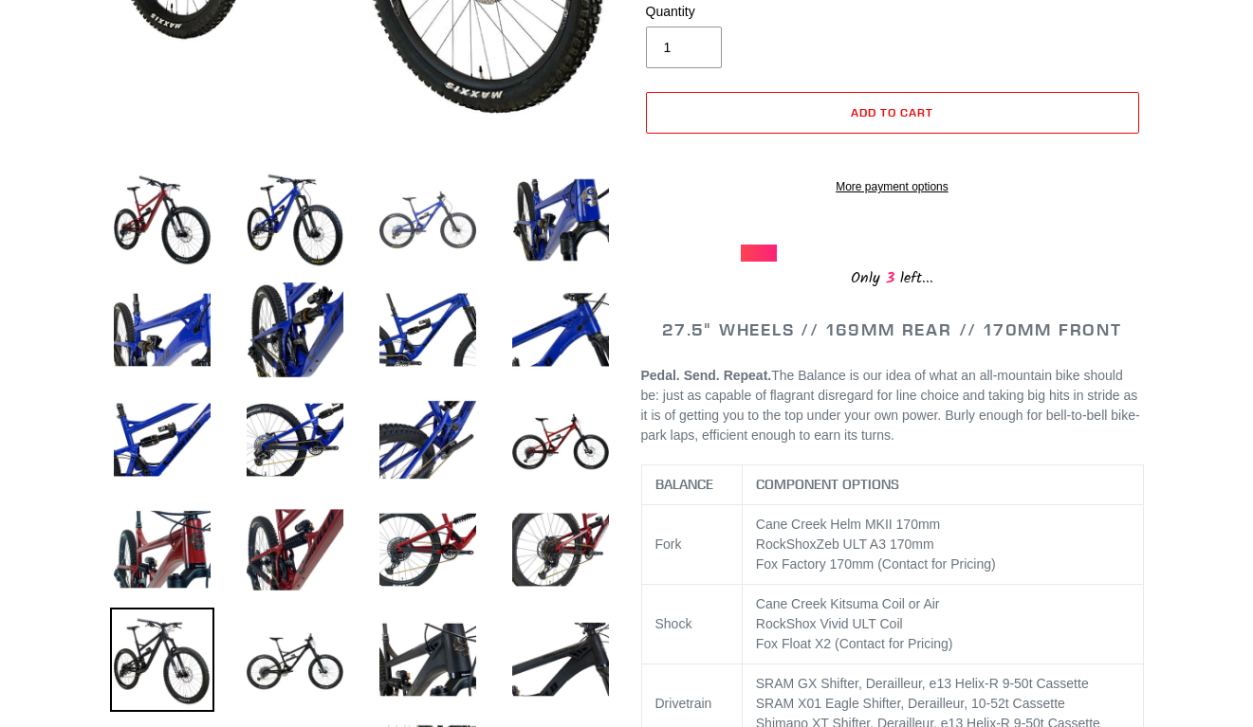
click at [437, 242] on img at bounding box center [428, 220] width 104 height 104
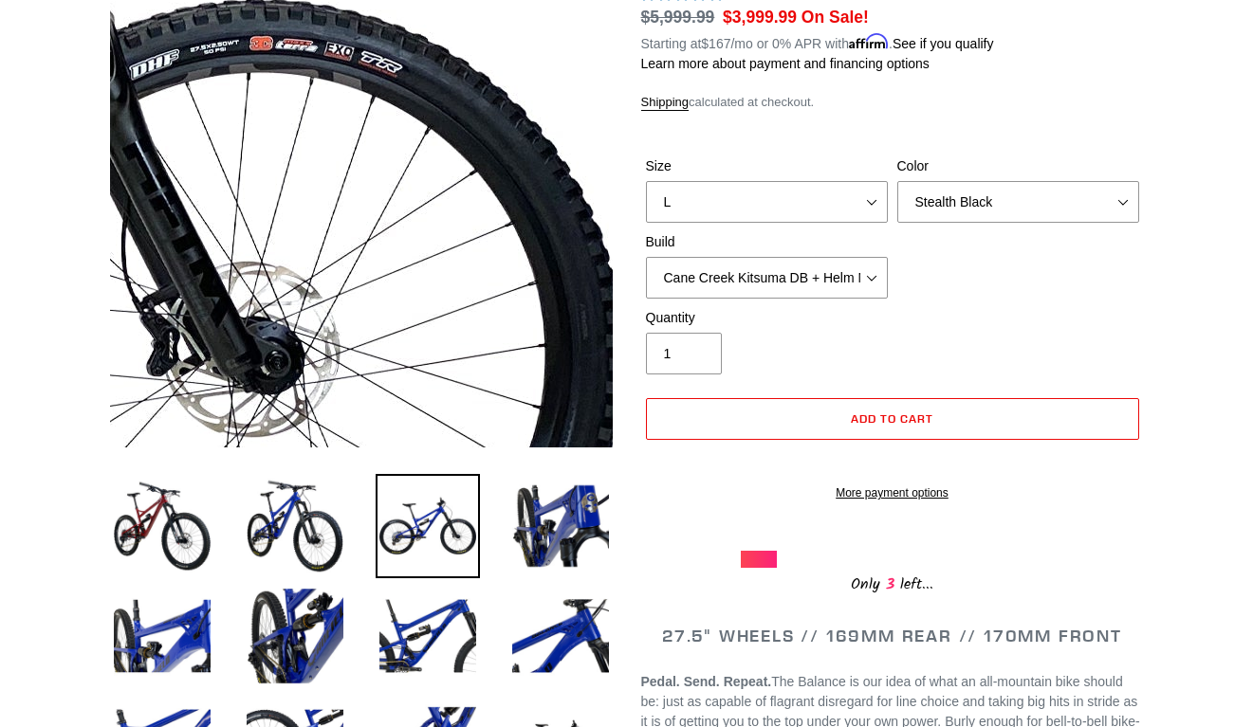
scroll to position [251, 0]
